Goal: Communication & Community: Answer question/provide support

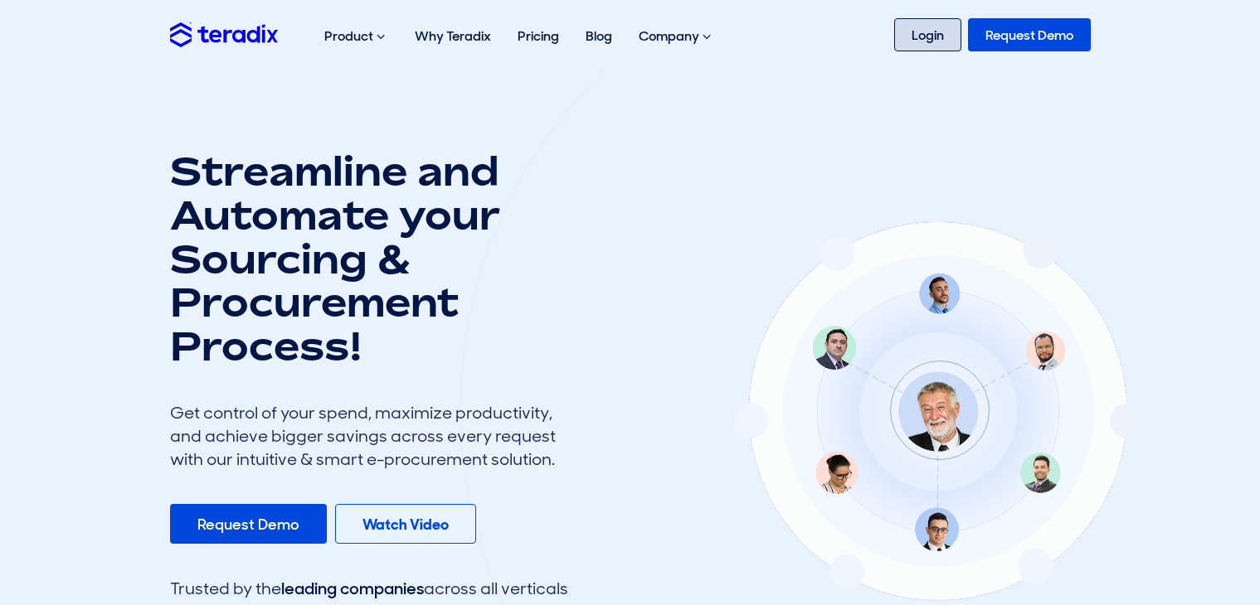
click at [928, 34] on link "Login" at bounding box center [927, 34] width 67 height 33
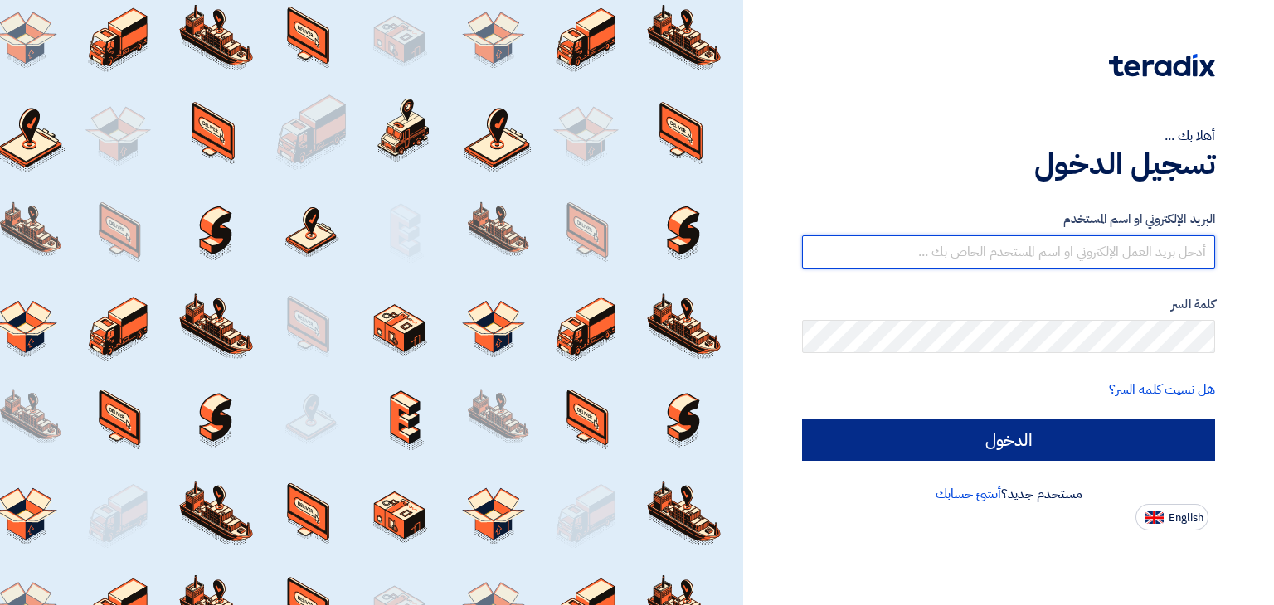
type input "[EMAIL_ADDRESS][DOMAIN_NAME]"
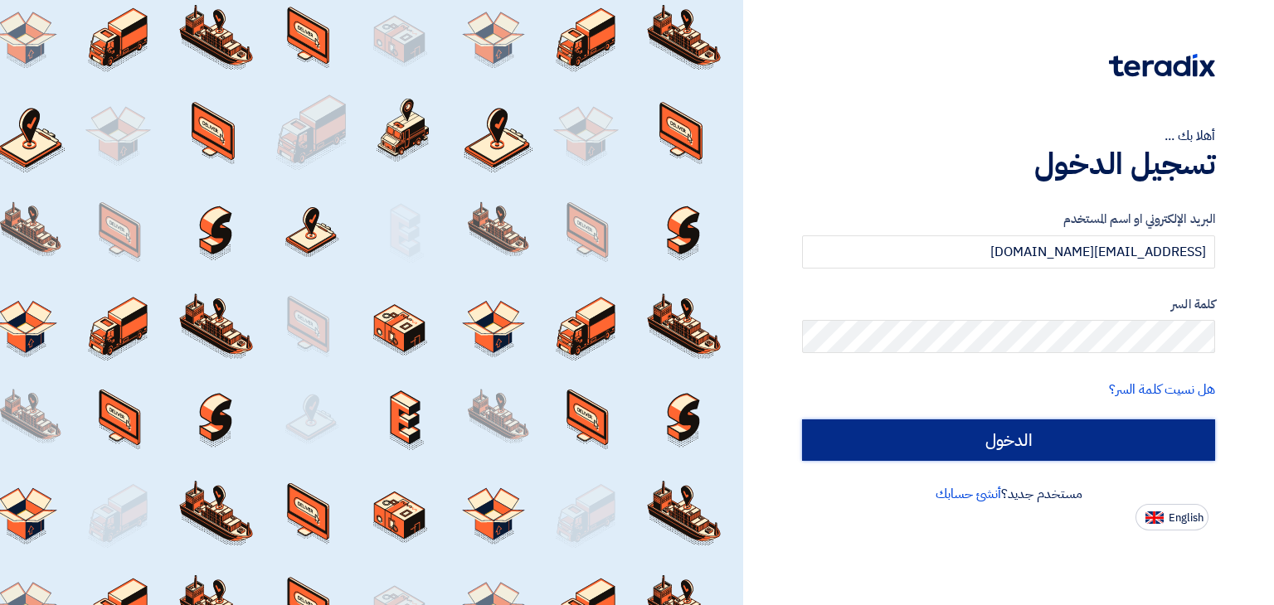
click at [1009, 438] on input "الدخول" at bounding box center [1008, 440] width 413 height 41
type input "Sign in"
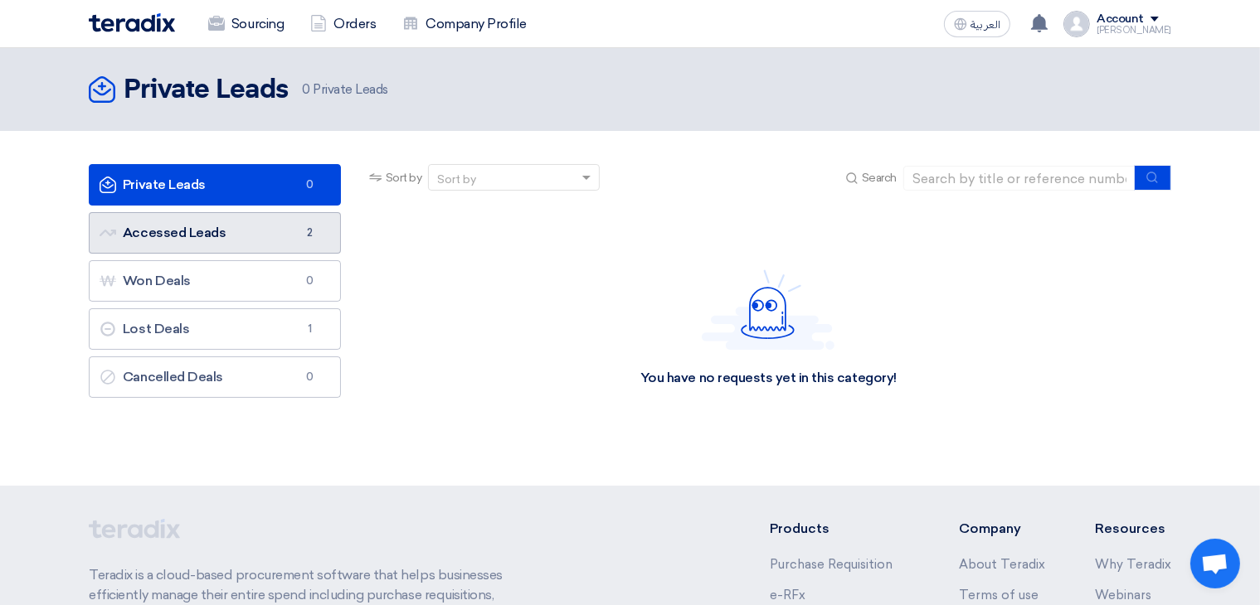
click at [207, 233] on link "Accessed Leads Accessed Leads 2" at bounding box center [215, 232] width 252 height 41
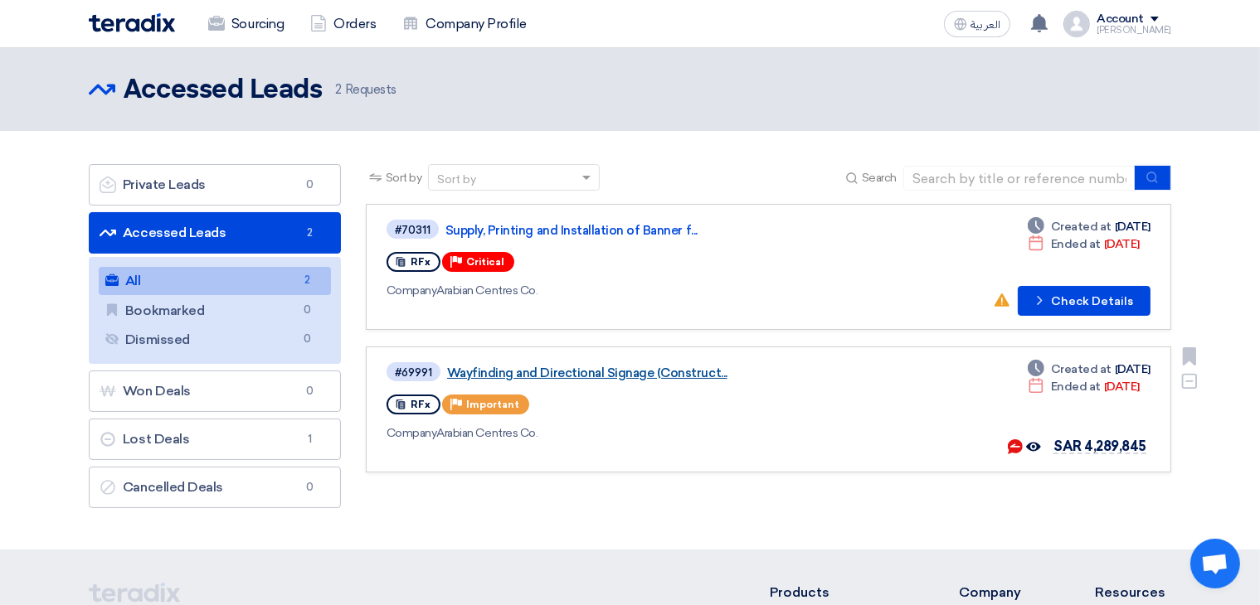
click at [537, 369] on link "Wayfinding and Directional Signage (Construct..." at bounding box center [654, 373] width 415 height 15
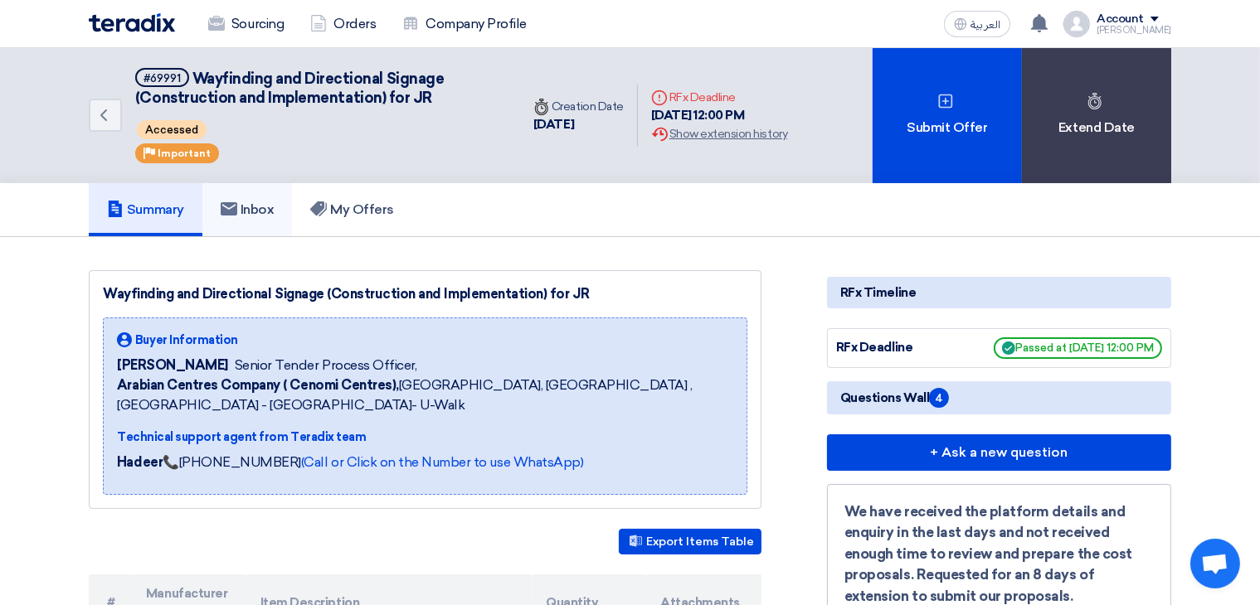
click at [265, 213] on h5 "Inbox" at bounding box center [248, 210] width 54 height 17
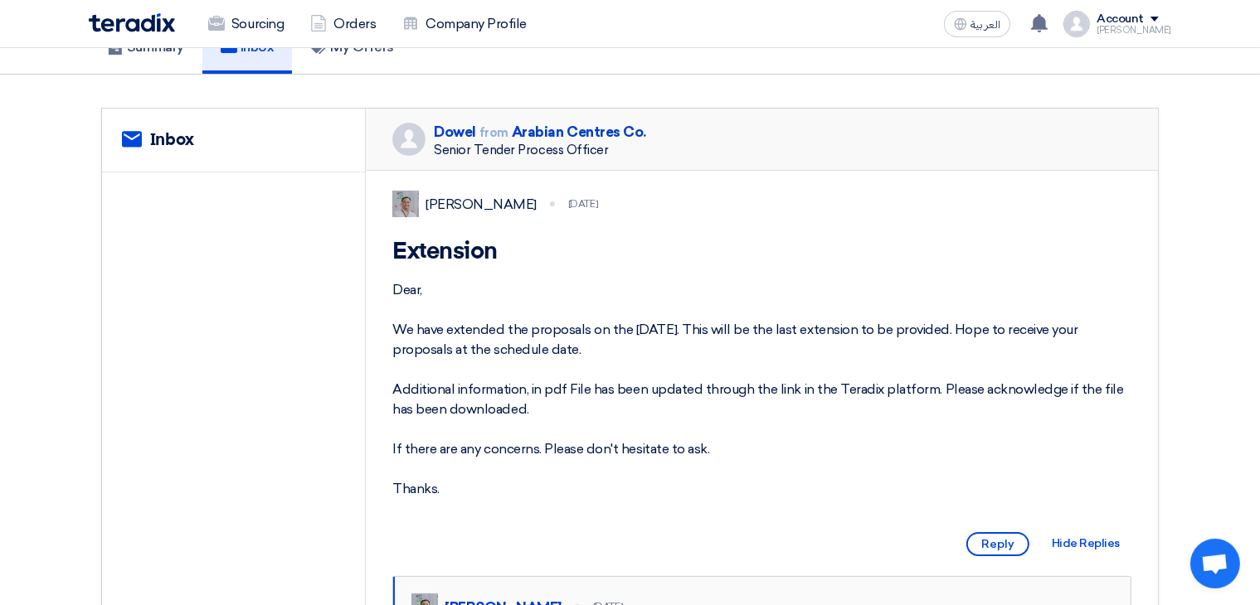
scroll to position [166, 0]
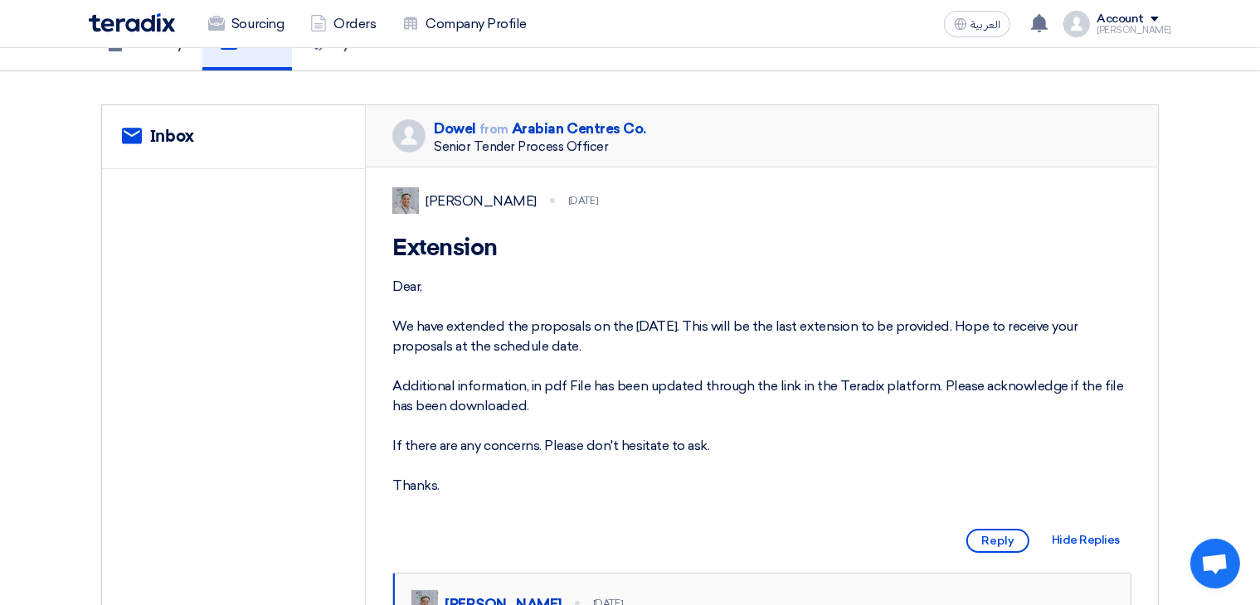
click at [405, 193] on img at bounding box center [405, 200] width 27 height 27
click at [437, 192] on div "Dowel Sanchez" at bounding box center [480, 202] width 111 height 20
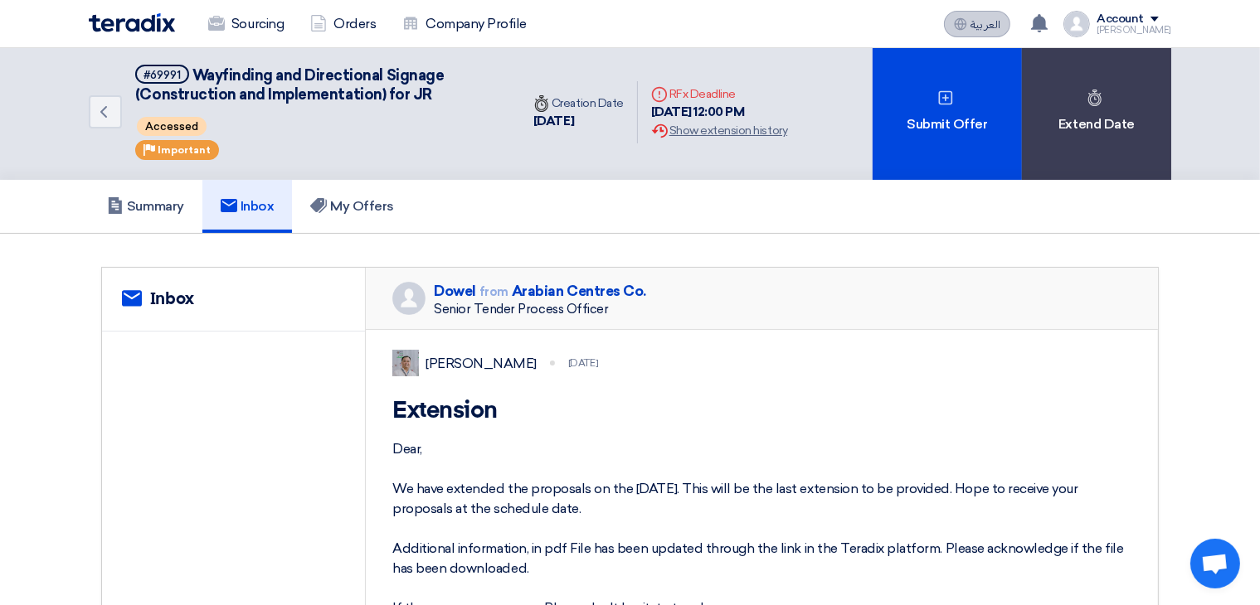
scroll to position [0, 0]
